Goal: Task Accomplishment & Management: Complete application form

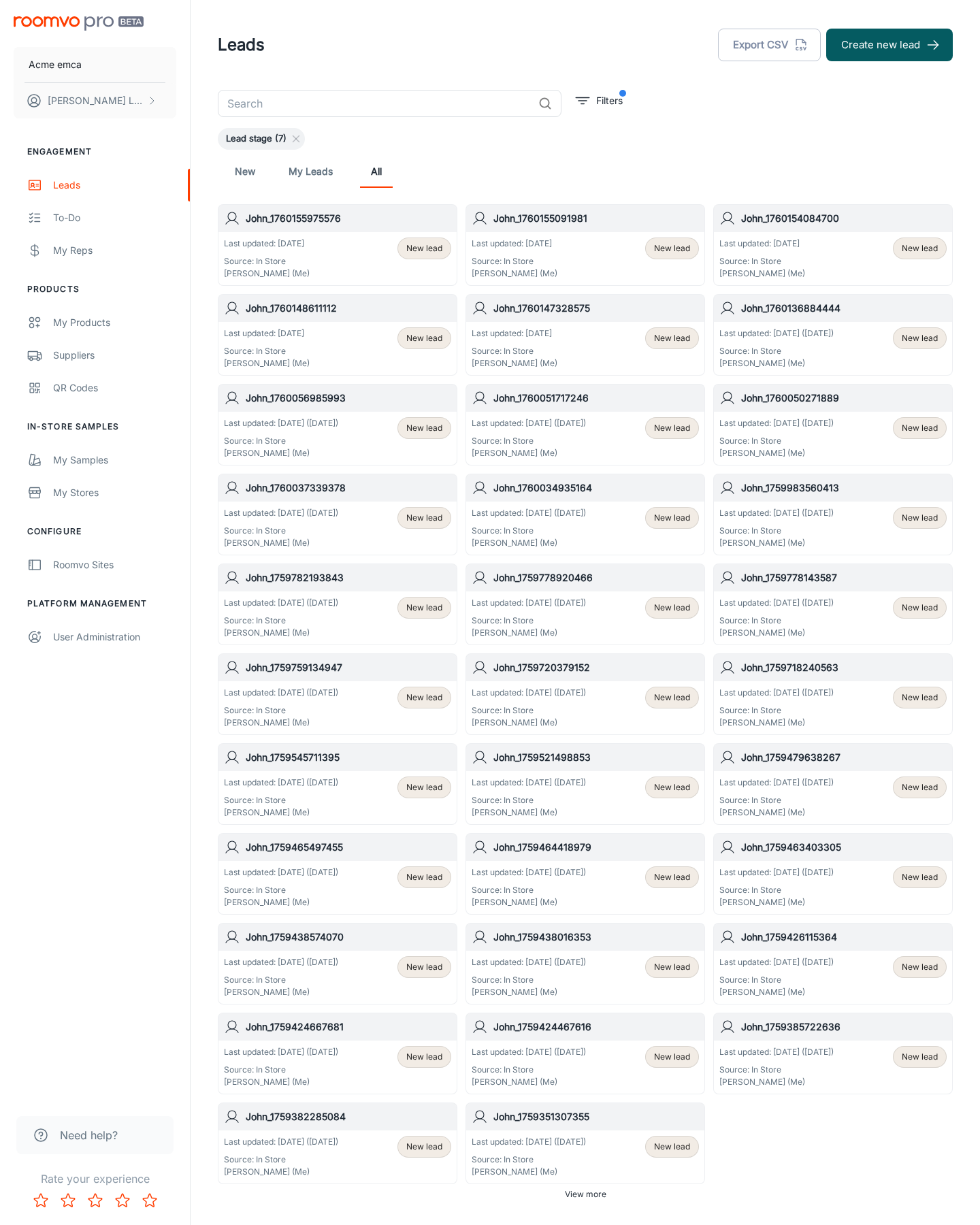
click at [889, 45] on button "Create new lead" at bounding box center [889, 45] width 127 height 33
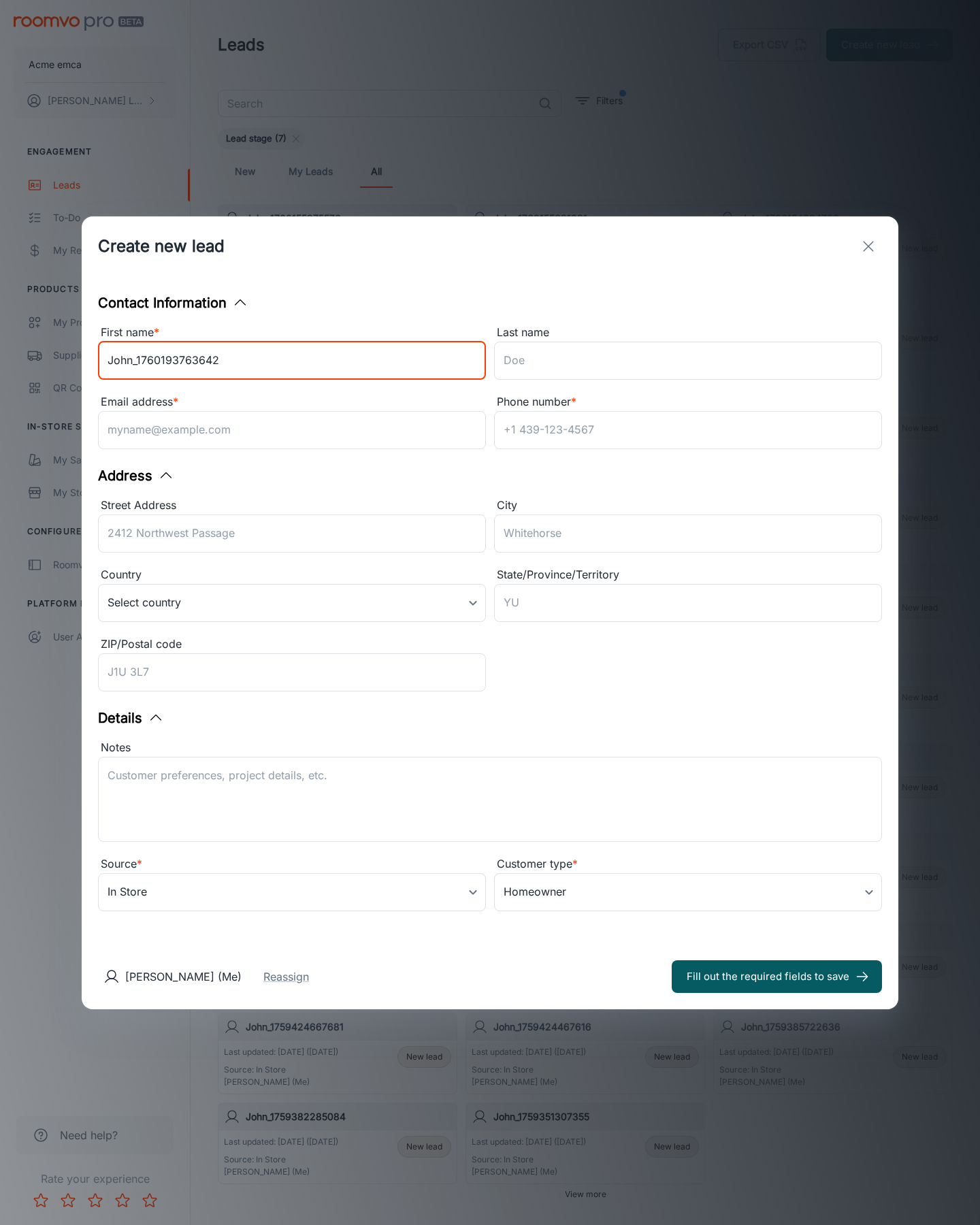
type input "John_1760193763642"
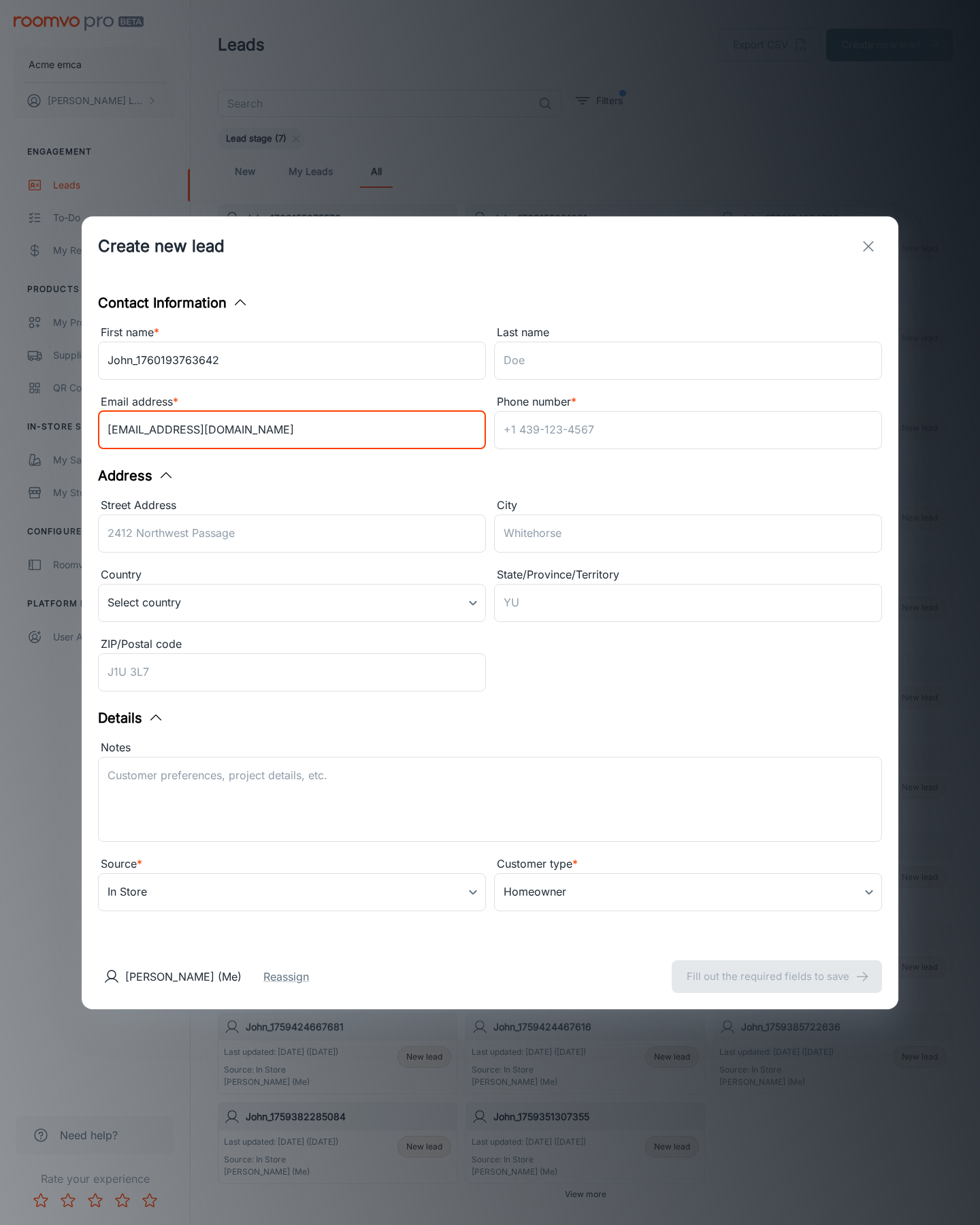
type input "[EMAIL_ADDRESS][DOMAIN_NAME]"
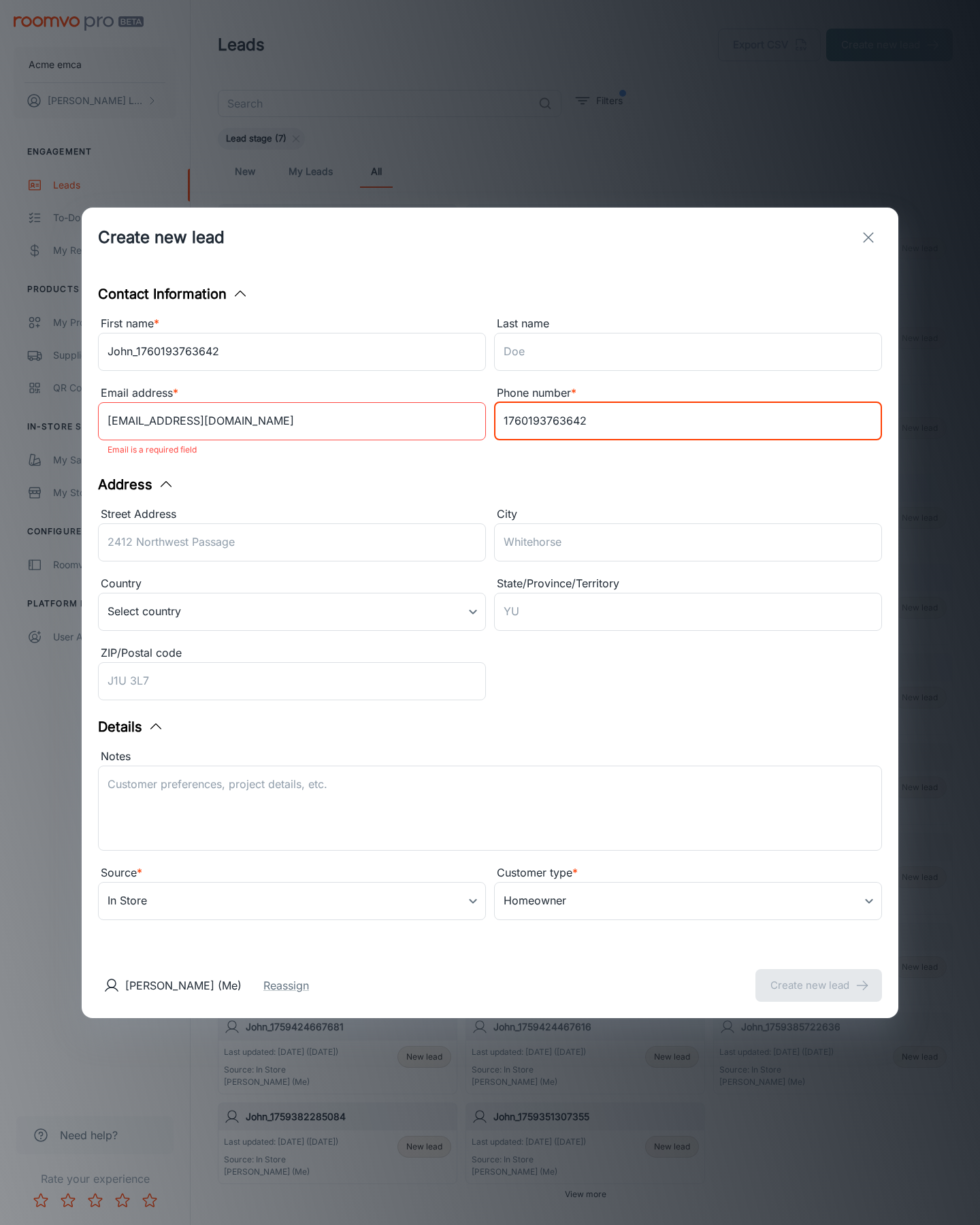
type input "1760193763642"
click at [819, 975] on button "Create new lead" at bounding box center [818, 985] width 127 height 33
